Goal: Information Seeking & Learning: Learn about a topic

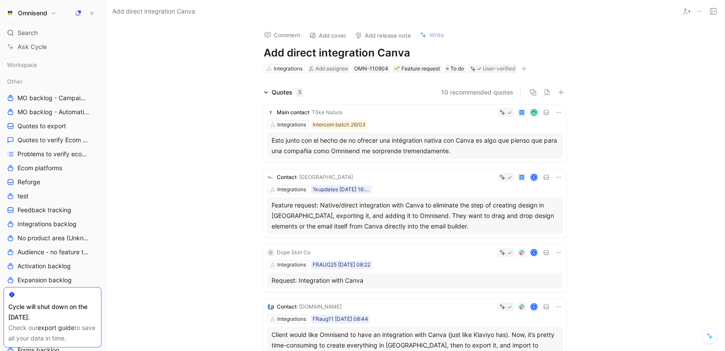
click at [557, 114] on icon at bounding box center [558, 112] width 7 height 7
click at [544, 141] on span "Change request" at bounding box center [536, 141] width 46 height 7
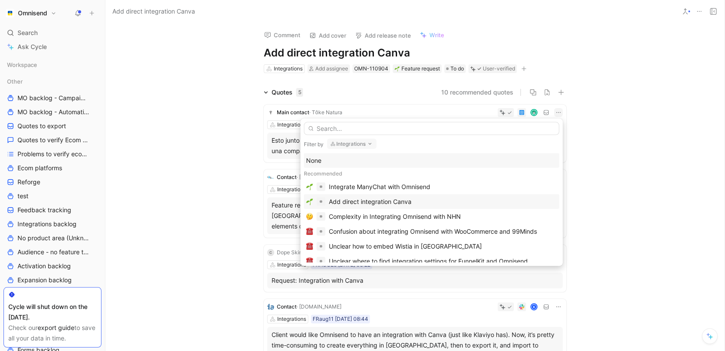
click at [431, 203] on div "Add direct integration Canva" at bounding box center [443, 201] width 228 height 10
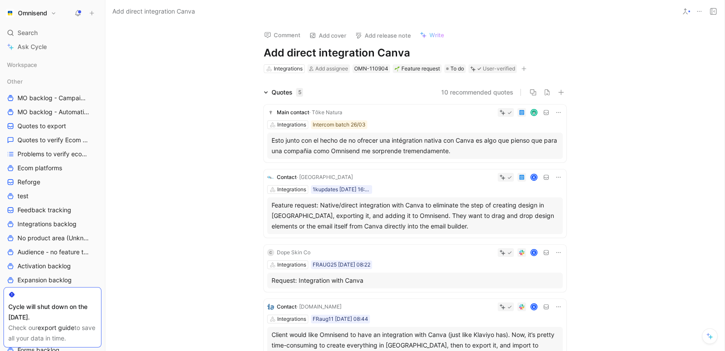
click at [556, 113] on icon at bounding box center [558, 112] width 7 height 7
click at [542, 141] on span "Change request" at bounding box center [536, 141] width 46 height 7
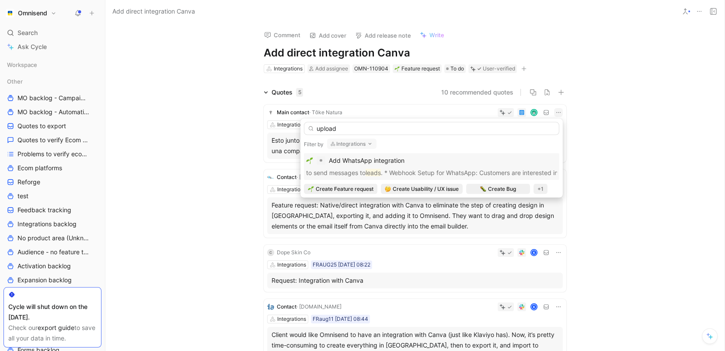
type input "upload"
click at [357, 145] on button "Integrations" at bounding box center [351, 144] width 49 height 10
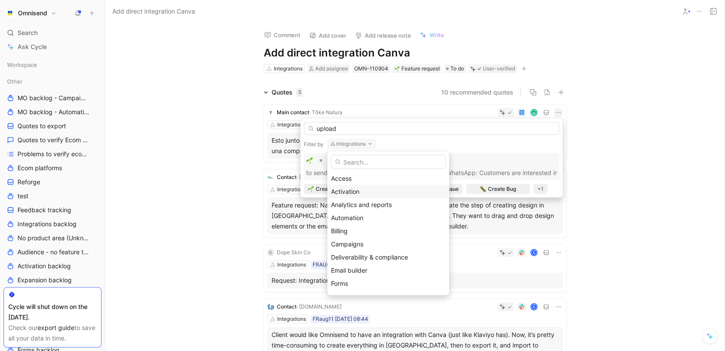
scroll to position [62, 0]
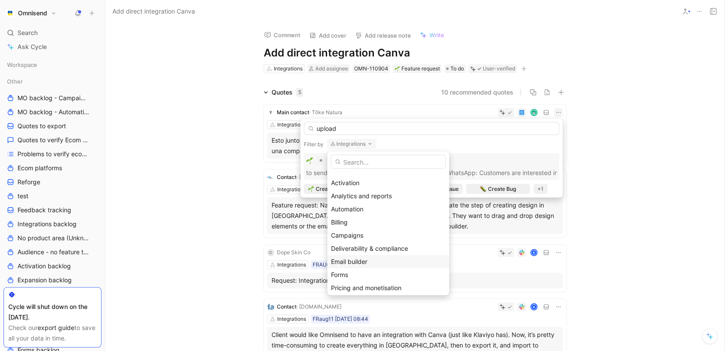
click at [351, 259] on span "Email builder" at bounding box center [349, 260] width 36 height 7
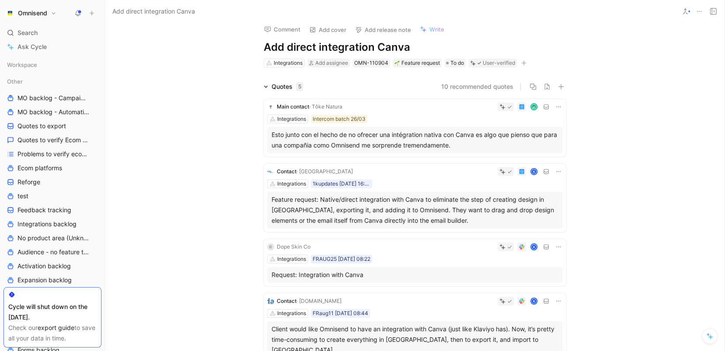
scroll to position [0, 0]
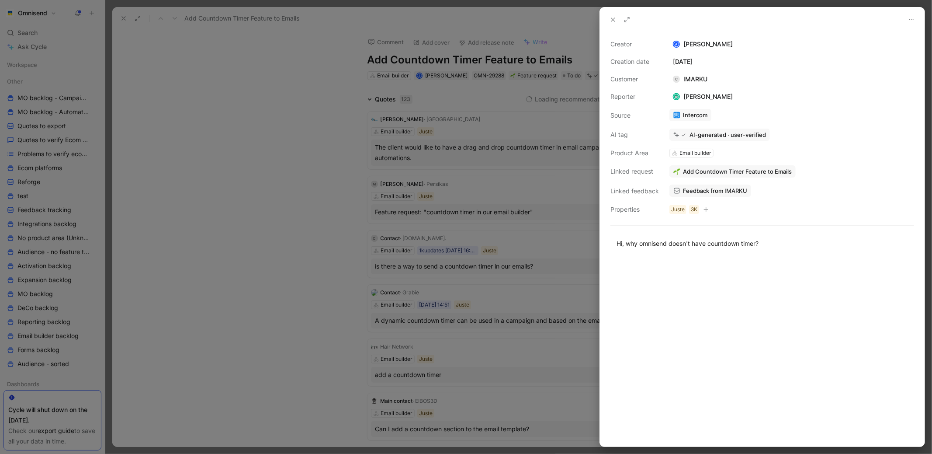
click at [321, 104] on div at bounding box center [466, 227] width 932 height 454
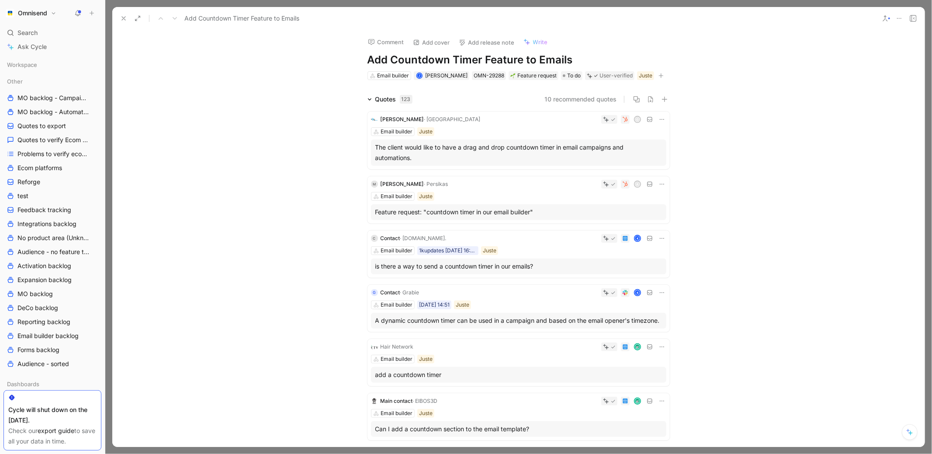
click at [121, 17] on icon at bounding box center [123, 18] width 7 height 7
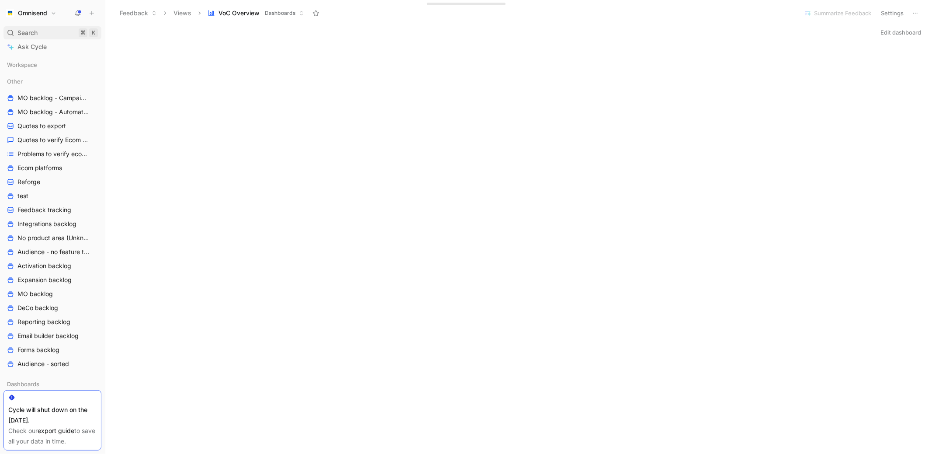
click at [40, 33] on div "Search ⌘ K" at bounding box center [52, 32] width 98 height 13
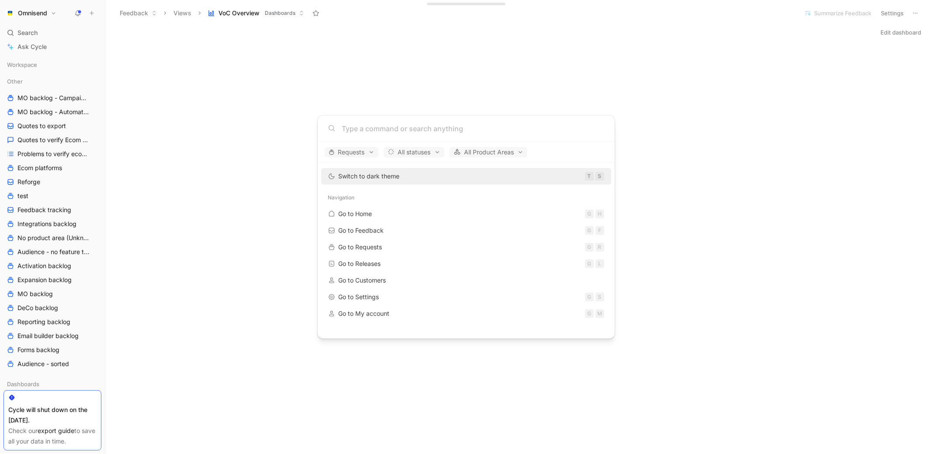
click at [384, 130] on input at bounding box center [473, 128] width 262 height 10
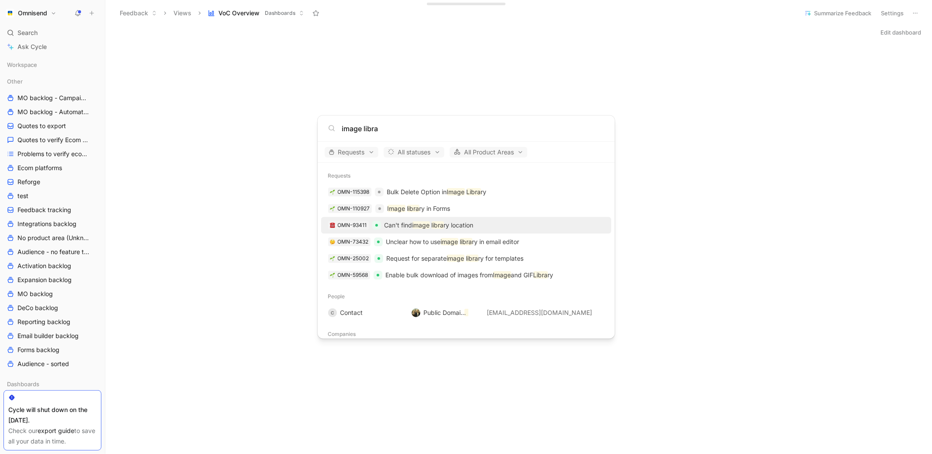
type input "image libra"
click at [509, 225] on div "OMN-93411 Can't find image libra ry location" at bounding box center [466, 225] width 285 height 16
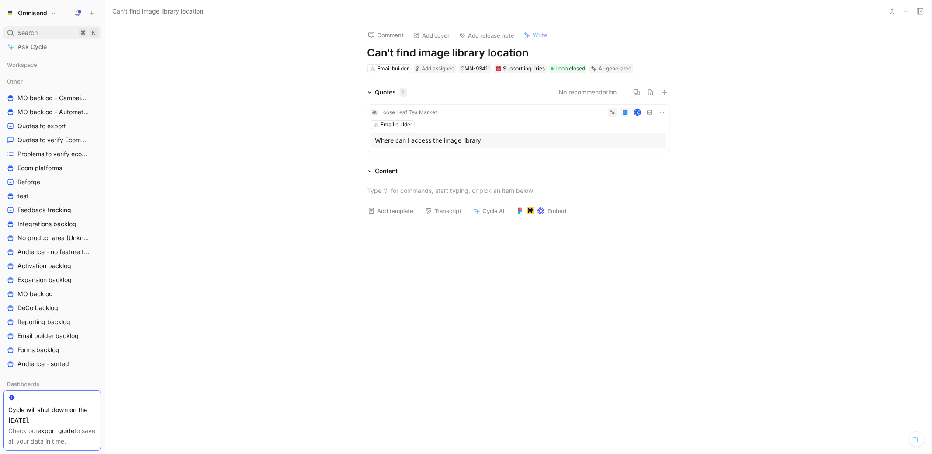
click at [55, 27] on div "Search ⌘ K" at bounding box center [52, 32] width 98 height 13
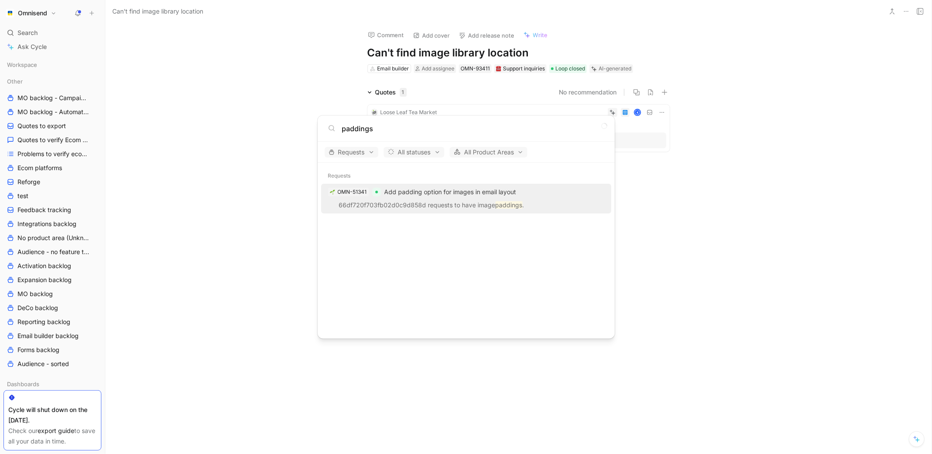
type input "paddings"
click at [479, 191] on span "Add padding option for images in email layout" at bounding box center [451, 191] width 132 height 7
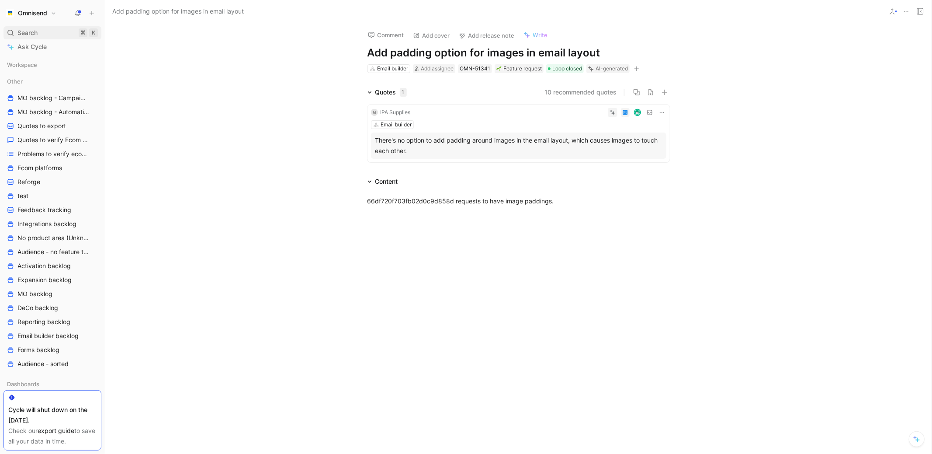
click at [29, 36] on span "Search" at bounding box center [27, 33] width 20 height 10
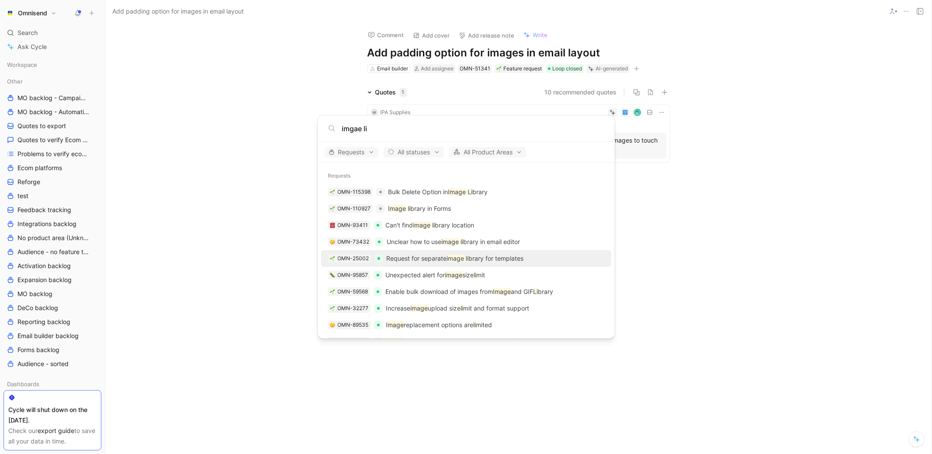
type input "imgae li"
click at [564, 256] on div "OMN-25002 Request for separate image li brary for templates" at bounding box center [466, 258] width 285 height 16
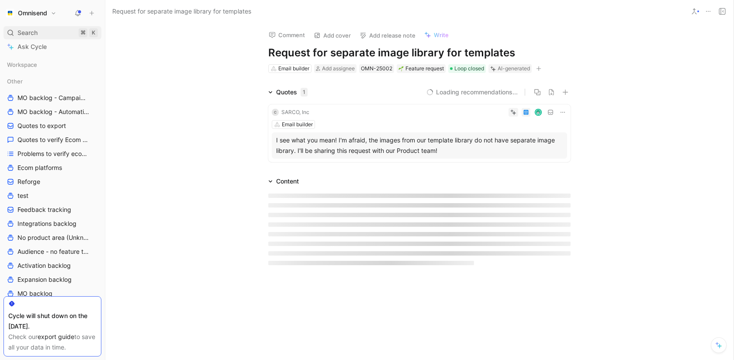
click at [39, 31] on div "Search ⌘ K" at bounding box center [52, 32] width 98 height 13
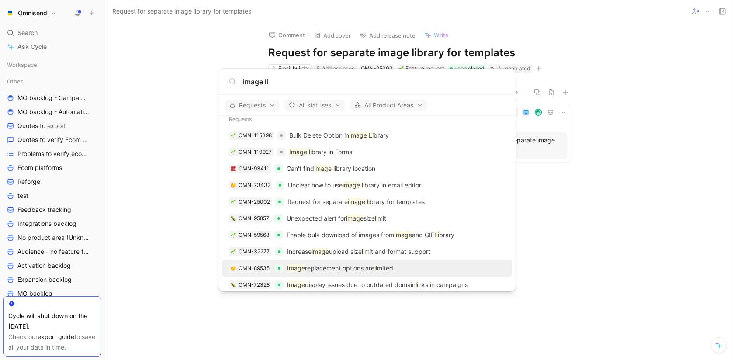
scroll to position [13, 0]
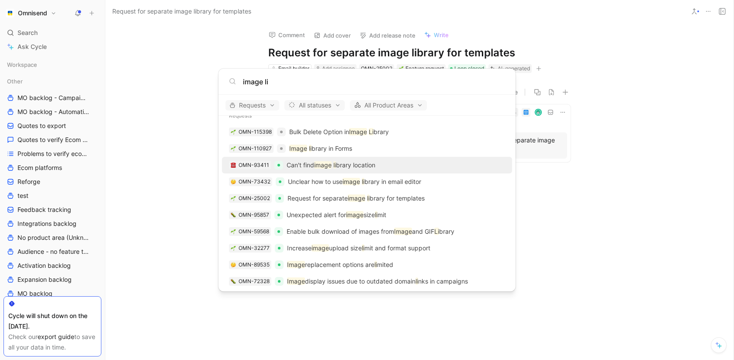
type input "image li"
click at [400, 169] on div "OMN-93411 Can't find image li brary location" at bounding box center [367, 165] width 285 height 16
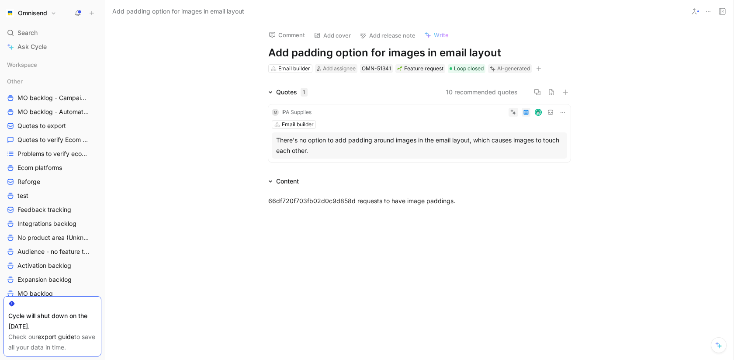
click at [48, 26] on div "Omnisend Search ⌘ K Ask Cycle Workspace Other MO backlog - Campaigns MO backlog…" at bounding box center [52, 180] width 105 height 360
click at [48, 31] on div "Search ⌘ K" at bounding box center [52, 32] width 98 height 13
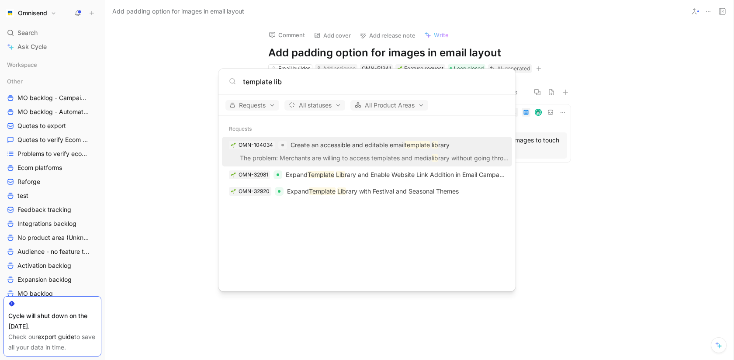
type input "template lib"
click at [342, 160] on p "The problem: Merchants are willing to access templates and media lib rary witho…" at bounding box center [367, 159] width 285 height 13
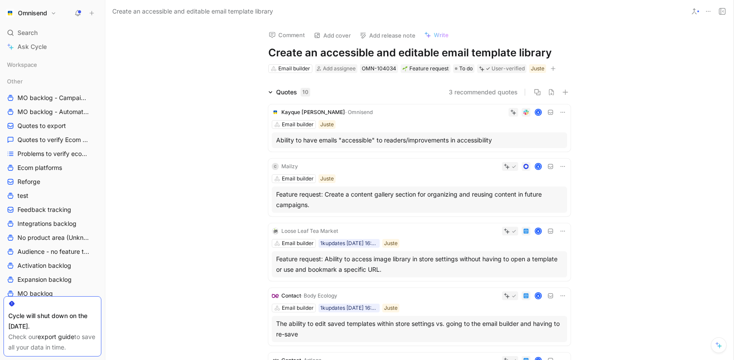
click at [184, 73] on div "Comment Add cover Add release note Write Create an accessible and editable emai…" at bounding box center [419, 191] width 629 height 337
click at [561, 117] on div "Kayque Caramaschi Silverio · Omnisend K Email builder Juste Ability to have ema…" at bounding box center [419, 127] width 302 height 47
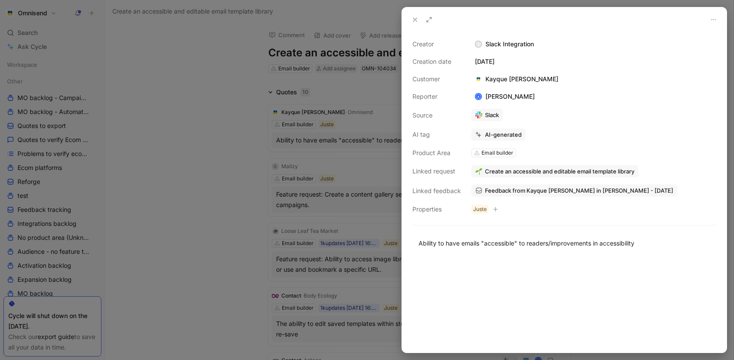
click at [712, 14] on button at bounding box center [714, 20] width 12 height 12
click at [687, 53] on span "Delete quote" at bounding box center [693, 50] width 37 height 7
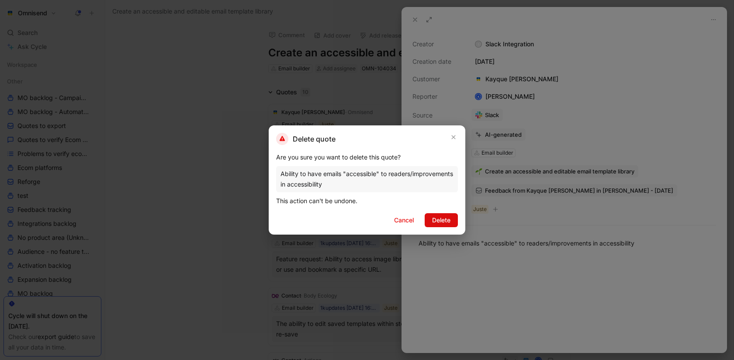
click at [449, 223] on span "Delete" at bounding box center [441, 220] width 18 height 10
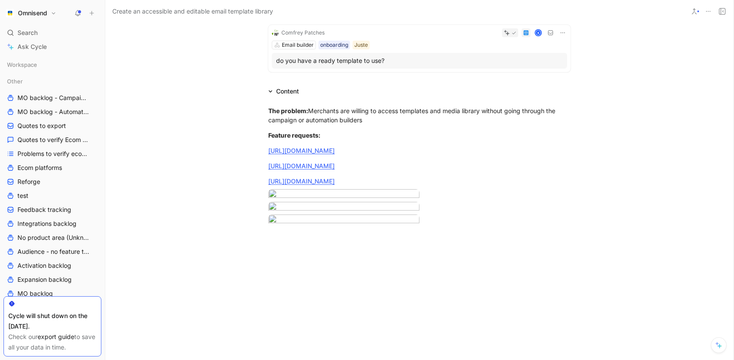
scroll to position [557, 0]
click at [60, 32] on div "Search ⌘ K" at bounding box center [52, 32] width 98 height 13
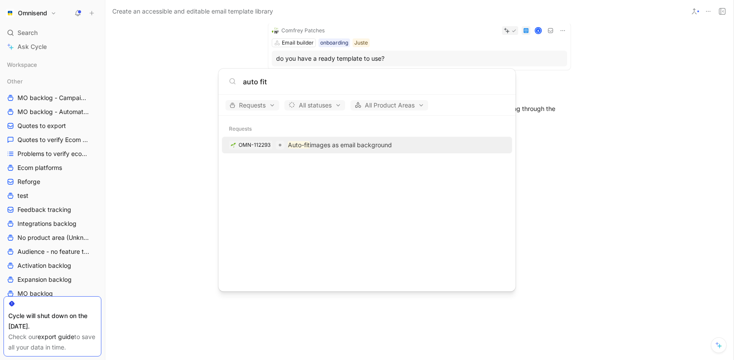
type input "auto fit"
click at [345, 146] on p "Auto-fit images as email background" at bounding box center [340, 145] width 104 height 10
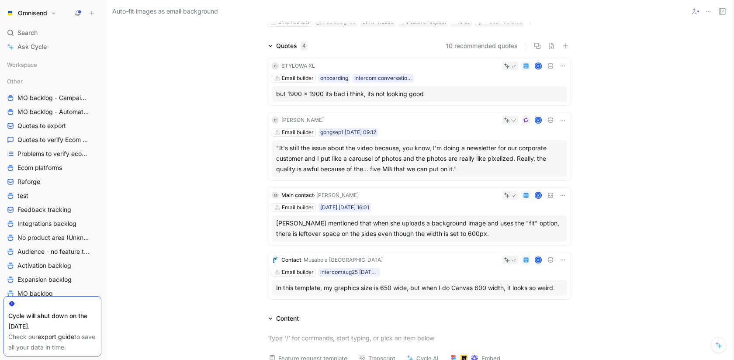
scroll to position [49, 0]
